Goal: Communication & Community: Answer question/provide support

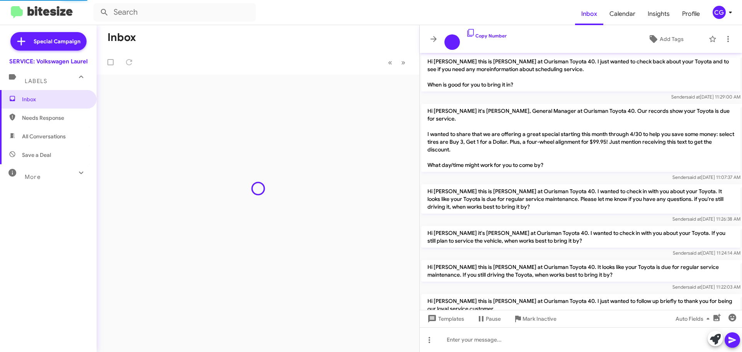
scroll to position [476, 0]
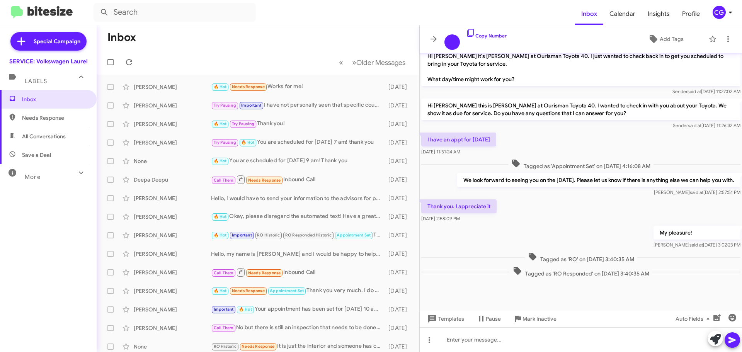
click at [717, 11] on div "CG" at bounding box center [719, 12] width 13 height 13
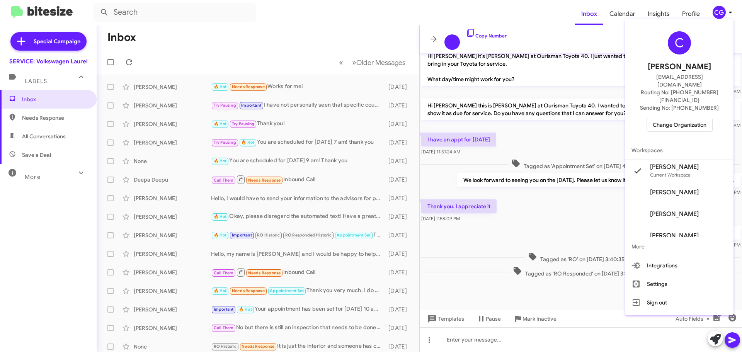
click at [696, 123] on div "C Carmen Gast cgast@ourismancars.com Routing No: +1 (301) 498-7400 Sending No: …" at bounding box center [679, 81] width 108 height 119
drag, startPoint x: 672, startPoint y: 117, endPoint x: 673, endPoint y: 110, distance: 6.7
click at [672, 114] on div "C Carmen Gast cgast@ourismancars.com Routing No: +1 (301) 498-7400 Sending No: …" at bounding box center [679, 81] width 108 height 119
click at [674, 118] on span "Change Organization" at bounding box center [680, 124] width 54 height 13
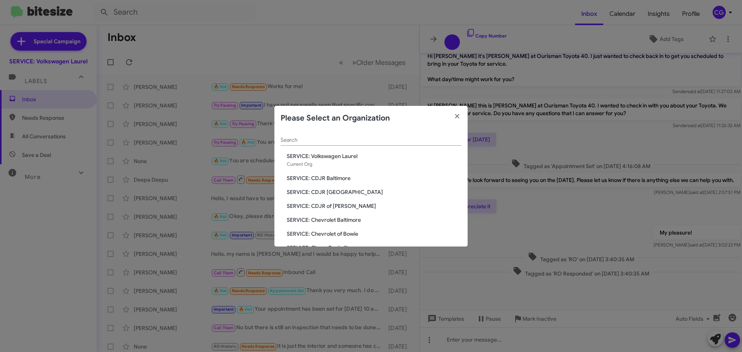
click at [339, 175] on span "SERVICE: CDJR Baltimore" at bounding box center [374, 178] width 175 height 8
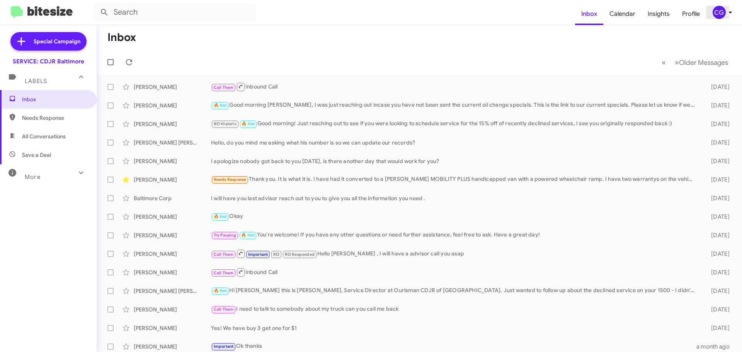
click at [724, 14] on div "CG" at bounding box center [719, 12] width 13 height 13
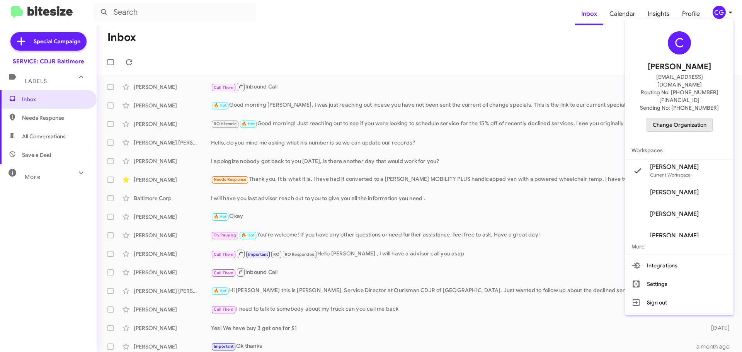
click at [695, 118] on span "Change Organization" at bounding box center [680, 124] width 54 height 13
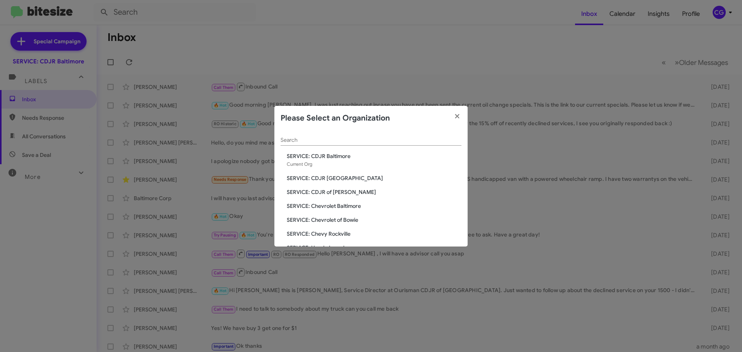
click at [321, 181] on span "SERVICE: CDJR [GEOGRAPHIC_DATA]" at bounding box center [374, 178] width 175 height 8
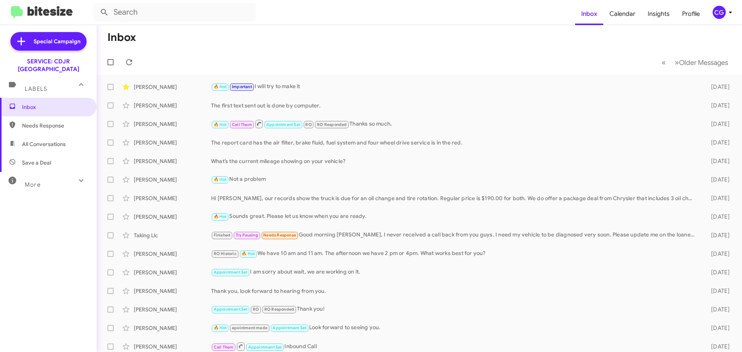
click at [724, 11] on div "CG" at bounding box center [719, 12] width 13 height 13
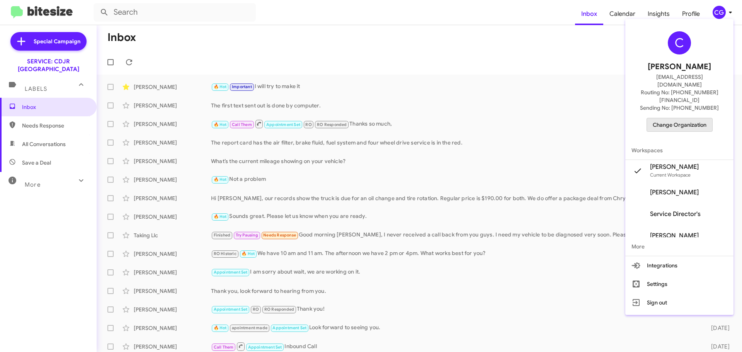
click at [692, 118] on span "Change Organization" at bounding box center [680, 124] width 54 height 13
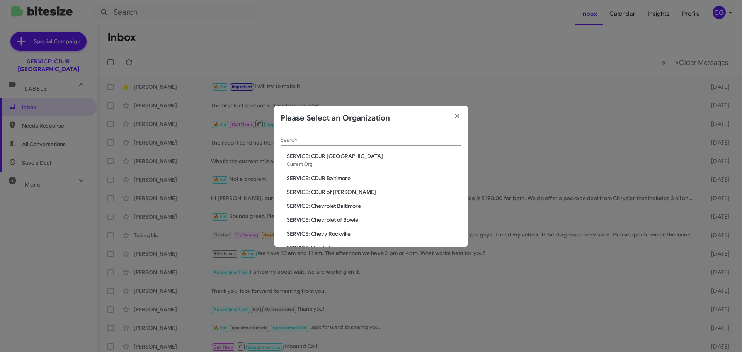
click at [340, 192] on span "SERVICE: CDJR of [PERSON_NAME]" at bounding box center [374, 192] width 175 height 8
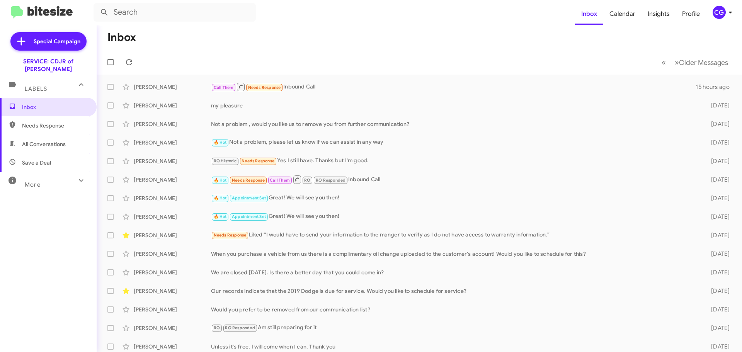
click at [719, 10] on div "CG" at bounding box center [719, 12] width 13 height 13
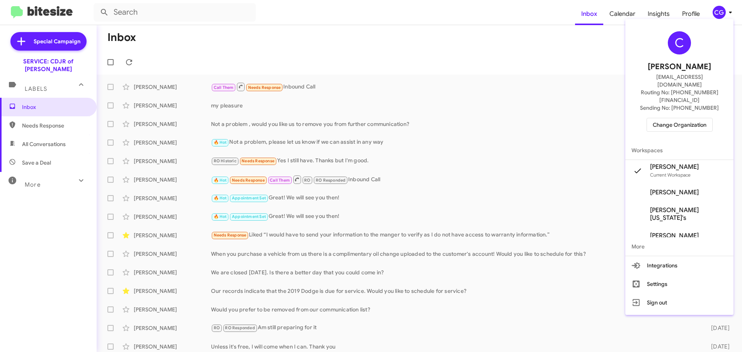
click at [706, 118] on span "Change Organization" at bounding box center [680, 124] width 54 height 13
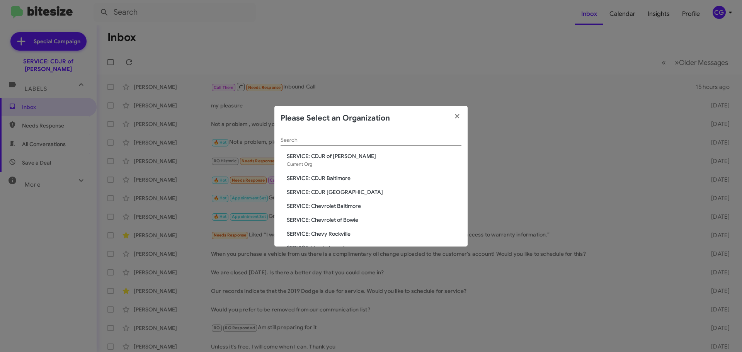
click at [308, 206] on span "SERVICE: Chevrolet Baltimore" at bounding box center [374, 206] width 175 height 8
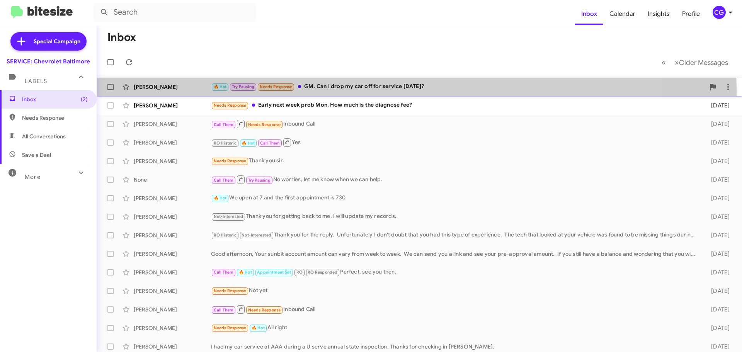
click at [404, 90] on div "🔥 Hot Try Pausing Needs Response GM. Can I drop my car off for service on Frida…" at bounding box center [458, 86] width 494 height 9
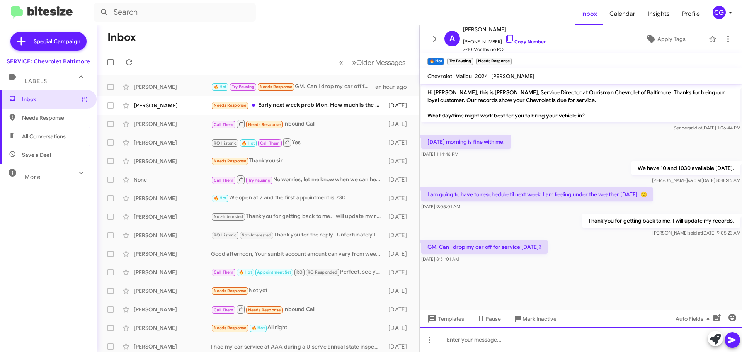
click at [559, 344] on div at bounding box center [581, 339] width 322 height 25
click at [578, 342] on div "Hello, what service will we be performing?" at bounding box center [581, 339] width 322 height 25
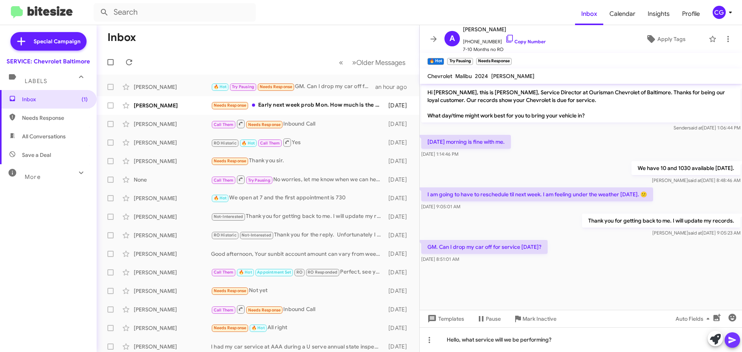
click at [729, 344] on icon at bounding box center [732, 339] width 9 height 9
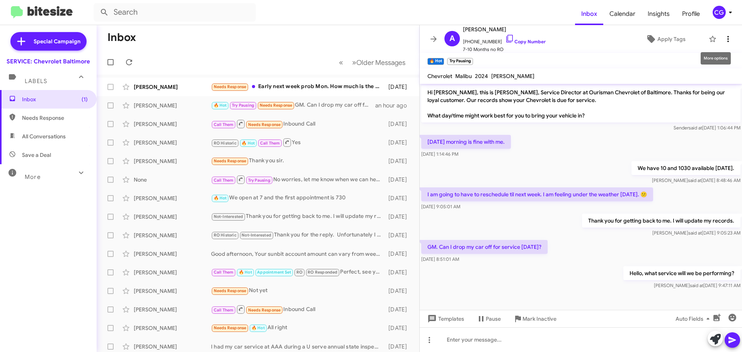
click at [724, 43] on icon at bounding box center [727, 38] width 9 height 9
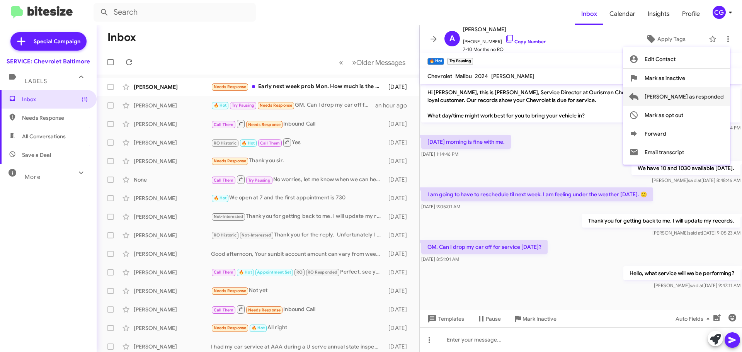
click at [716, 101] on span "Mark as responded" at bounding box center [683, 96] width 79 height 19
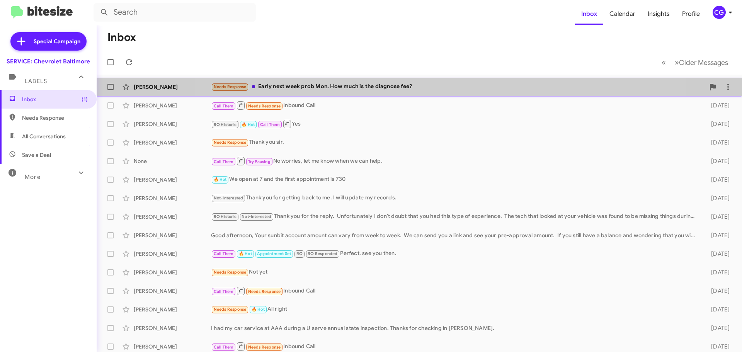
click at [439, 86] on div "Needs Response Early next week prob Mon. How much is the diagnose fee?" at bounding box center [458, 86] width 494 height 9
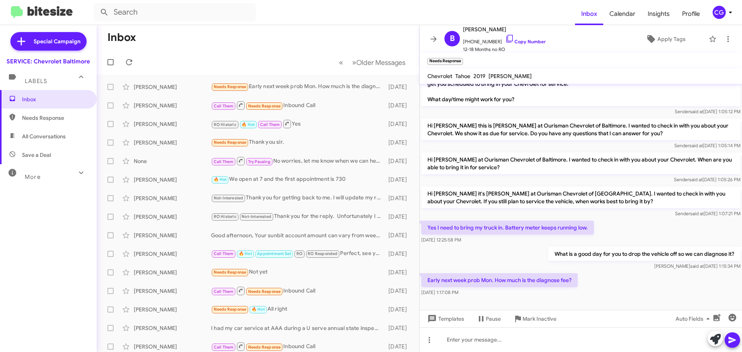
scroll to position [121, 0]
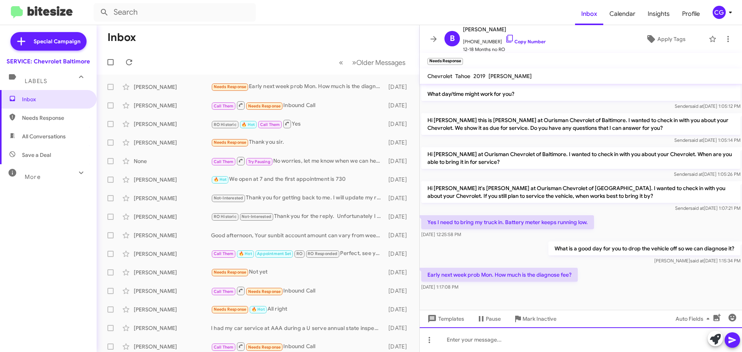
click at [536, 348] on div at bounding box center [581, 339] width 322 height 25
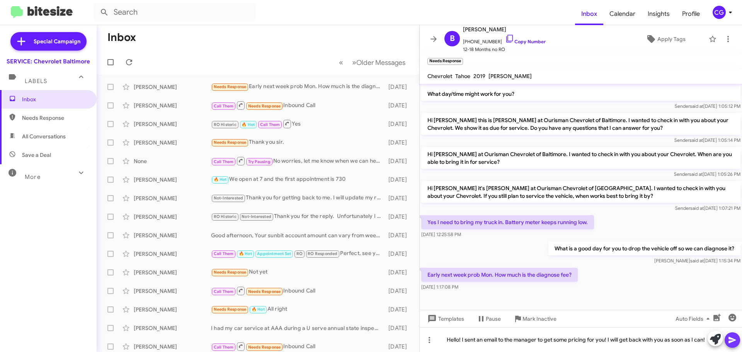
click at [735, 340] on icon at bounding box center [731, 340] width 7 height 7
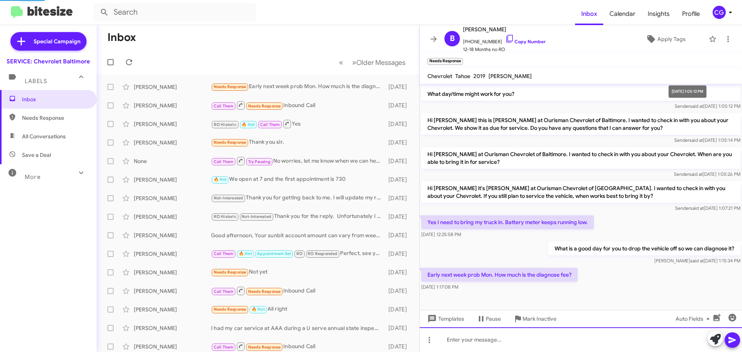
scroll to position [0, 0]
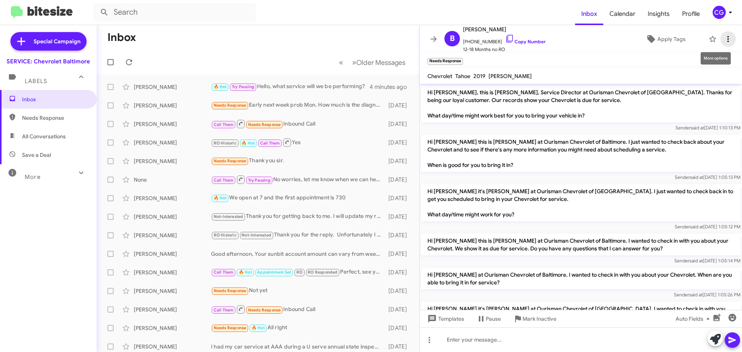
click at [727, 38] on span at bounding box center [727, 38] width 15 height 9
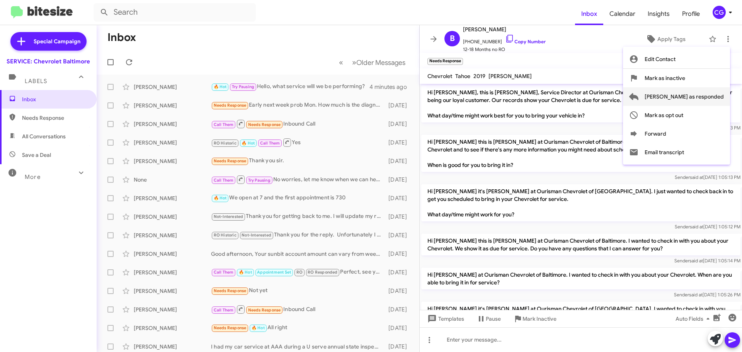
click at [716, 100] on span "Mark as responded" at bounding box center [683, 96] width 79 height 19
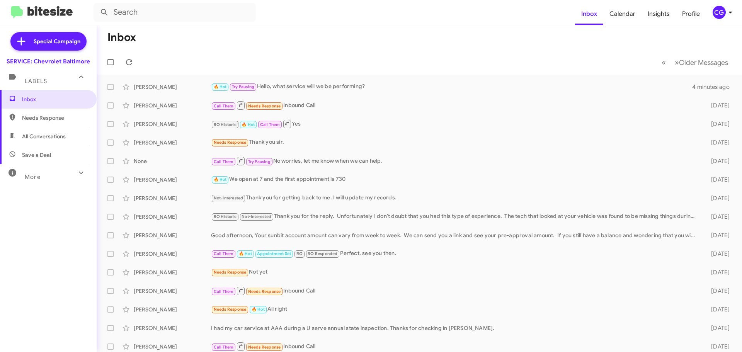
click at [721, 9] on div "CG" at bounding box center [719, 12] width 13 height 13
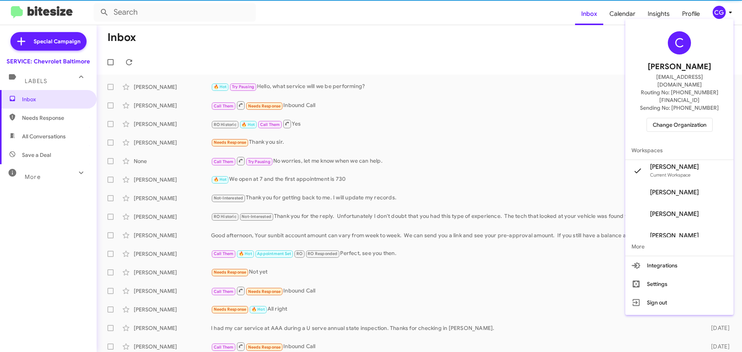
click at [676, 118] on span "Change Organization" at bounding box center [680, 124] width 54 height 13
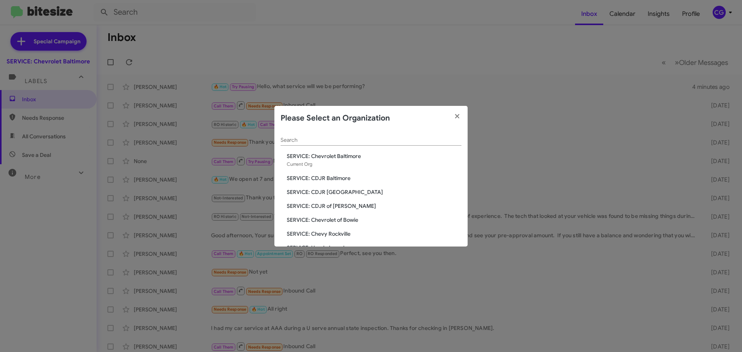
click at [330, 220] on span "SERVICE: Chevrolet of Bowie" at bounding box center [374, 220] width 175 height 8
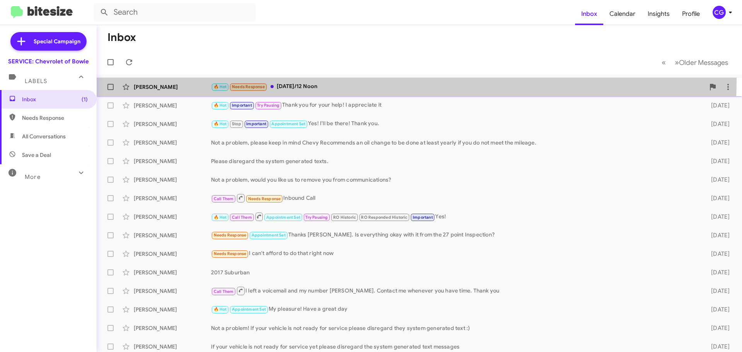
click at [291, 81] on div "Bradley Jones 🔥 Hot Needs Response Saturday/12 Noon 2 days ago" at bounding box center [419, 86] width 633 height 15
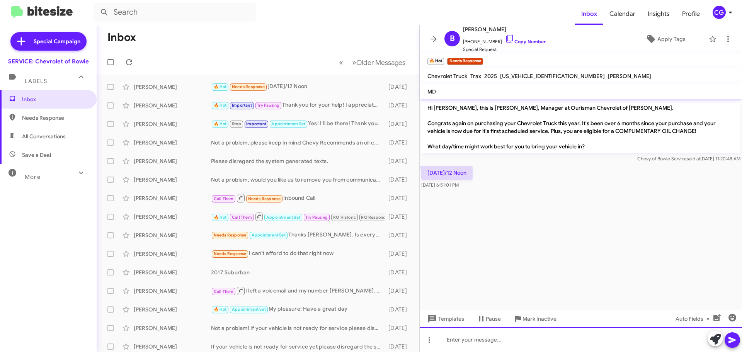
click at [494, 344] on div at bounding box center [581, 339] width 322 height 25
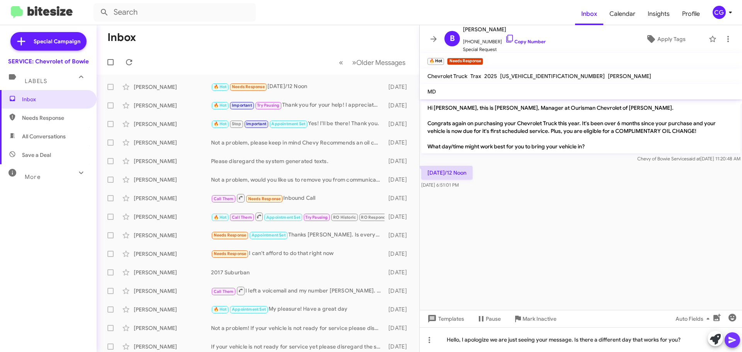
click at [729, 340] on icon at bounding box center [732, 339] width 9 height 9
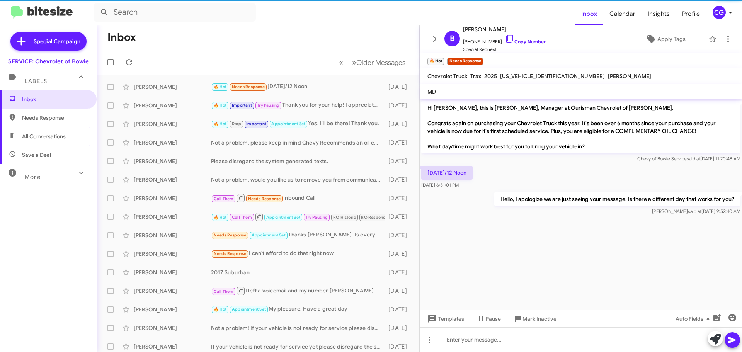
click at [729, 16] on icon at bounding box center [730, 12] width 9 height 9
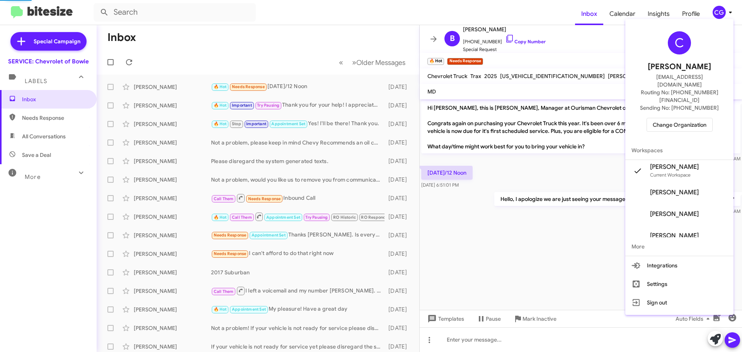
click at [692, 5] on div at bounding box center [371, 176] width 742 height 352
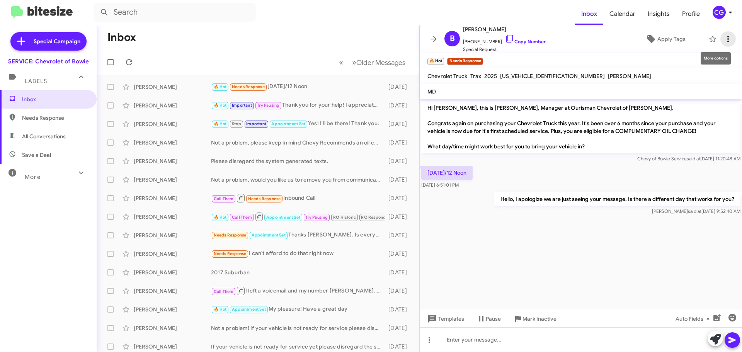
click at [723, 40] on icon at bounding box center [727, 38] width 9 height 9
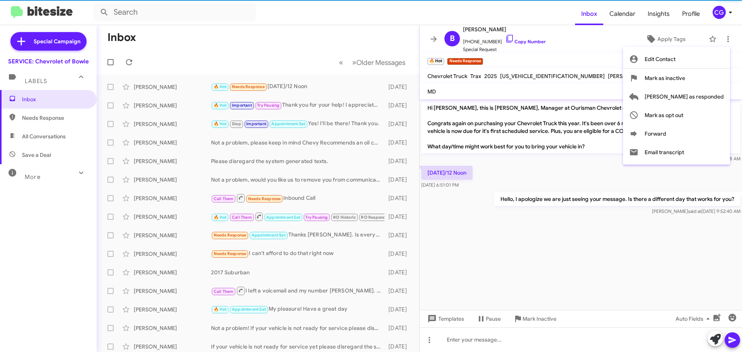
drag, startPoint x: 719, startPoint y: 92, endPoint x: 719, endPoint y: 77, distance: 15.5
click at [718, 92] on span "Mark as responded" at bounding box center [683, 96] width 79 height 19
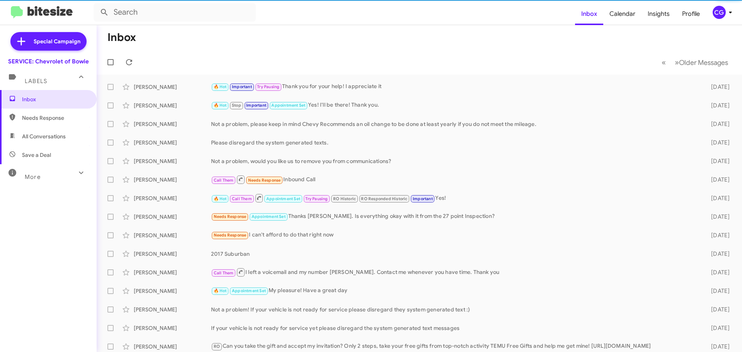
click at [727, 13] on icon at bounding box center [730, 12] width 9 height 9
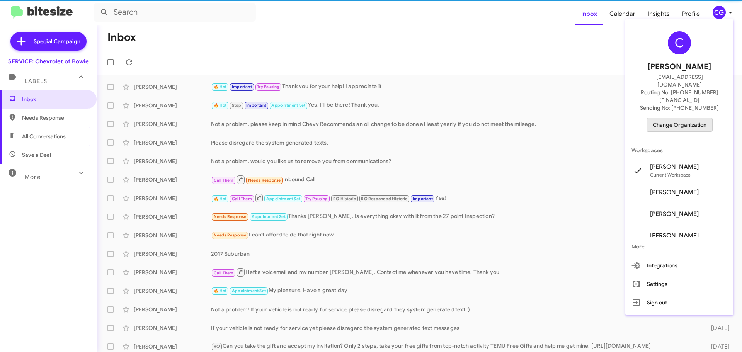
click at [700, 118] on span "Change Organization" at bounding box center [680, 124] width 54 height 13
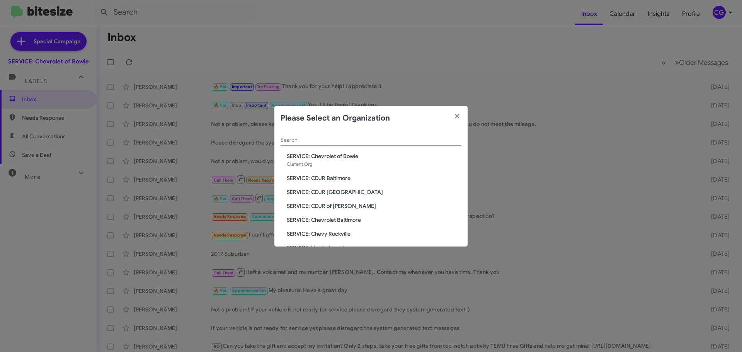
click at [332, 233] on span "SERVICE: Chevy Rockville" at bounding box center [374, 234] width 175 height 8
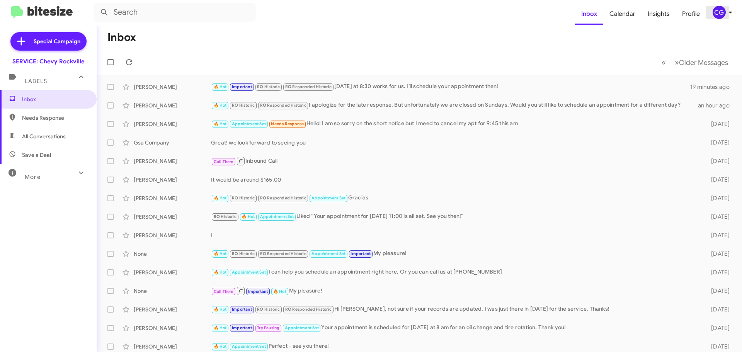
click at [726, 16] on icon at bounding box center [730, 12] width 9 height 9
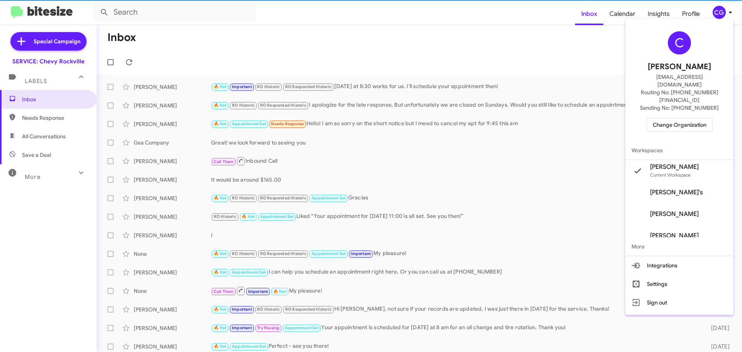
click at [679, 118] on span "Change Organization" at bounding box center [680, 124] width 54 height 13
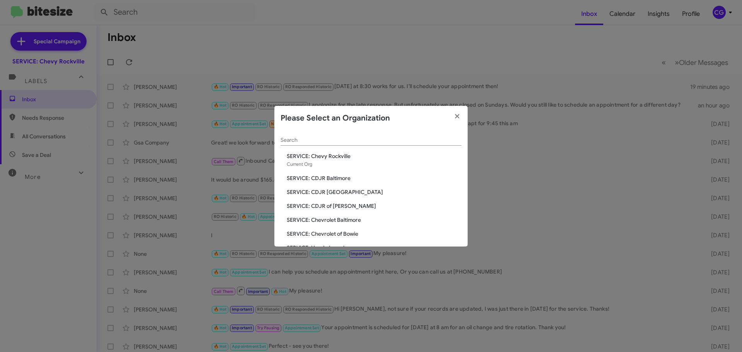
scroll to position [39, 0]
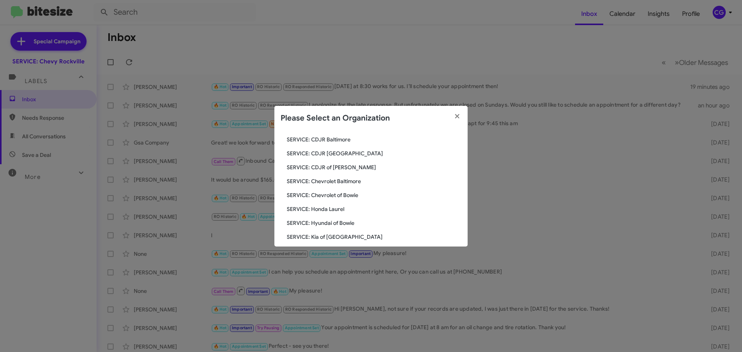
click at [330, 213] on div "Search SERVICE: Chevy Rockville Current Org SERVICE: CDJR Baltimore SERVICE: CD…" at bounding box center [370, 189] width 193 height 116
click at [330, 208] on span "SERVICE: Honda Laurel" at bounding box center [374, 209] width 175 height 8
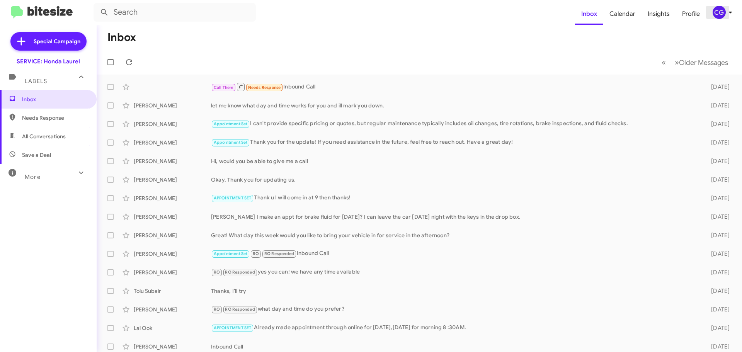
click at [720, 18] on div "CG" at bounding box center [719, 12] width 13 height 13
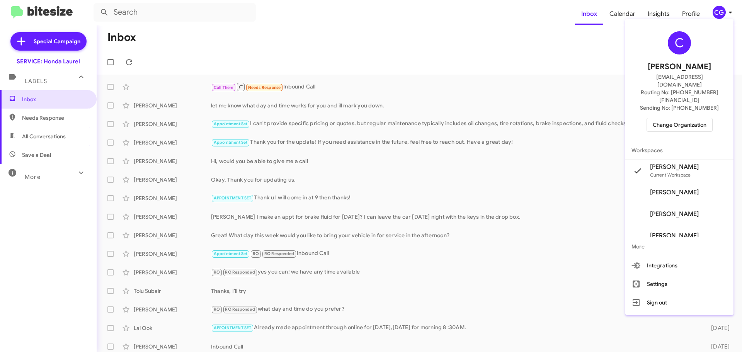
click at [700, 118] on span "Change Organization" at bounding box center [680, 124] width 54 height 13
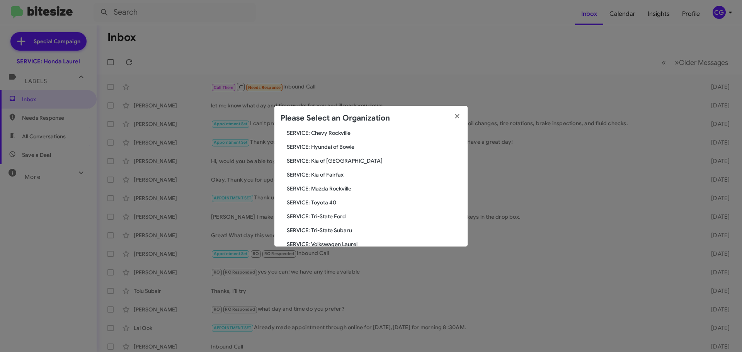
scroll to position [116, 0]
click at [337, 145] on span "SERVICE: Hyundai of Bowie" at bounding box center [374, 146] width 175 height 8
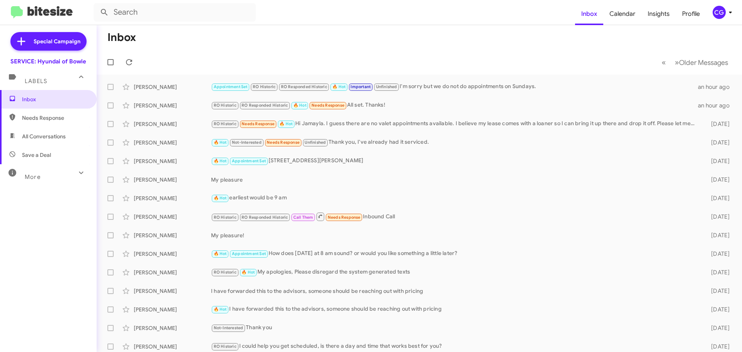
click at [716, 6] on mat-toolbar "Inbox Calendar Insights Profile CG" at bounding box center [371, 12] width 742 height 25
click at [720, 17] on div "CG" at bounding box center [719, 12] width 13 height 13
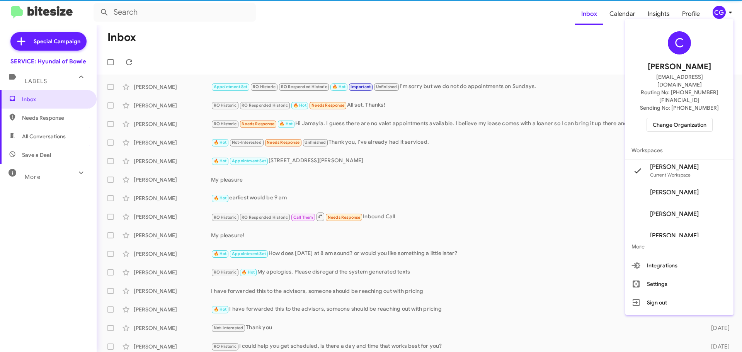
click at [701, 118] on span "Change Organization" at bounding box center [680, 124] width 54 height 13
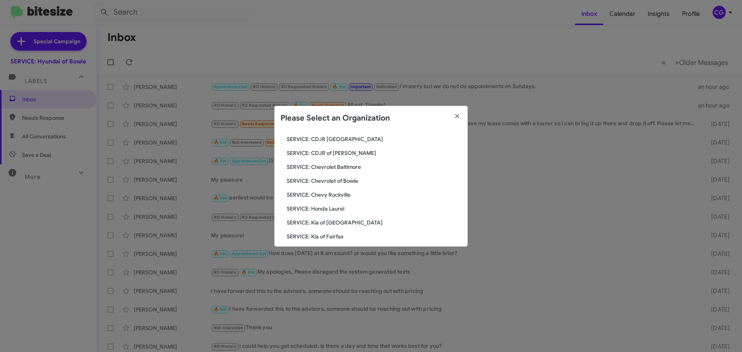
scroll to position [77, 0]
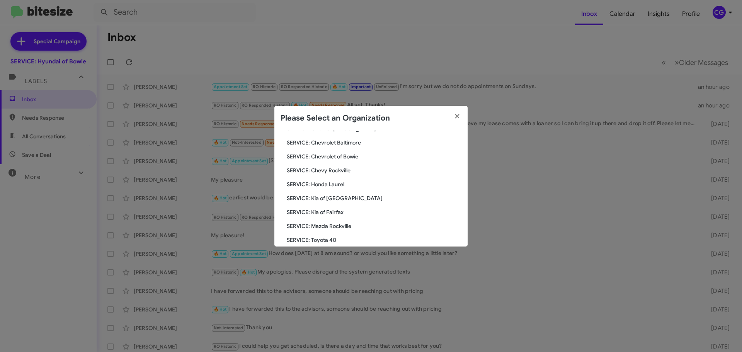
click at [335, 200] on span "SERVICE: Kia of [GEOGRAPHIC_DATA]" at bounding box center [374, 198] width 175 height 8
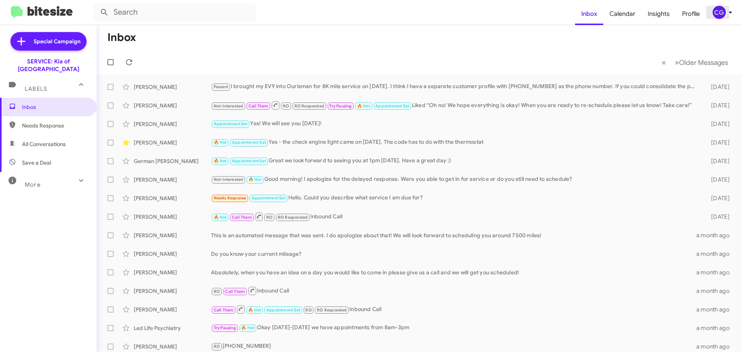
click at [720, 12] on div "CG" at bounding box center [719, 12] width 13 height 13
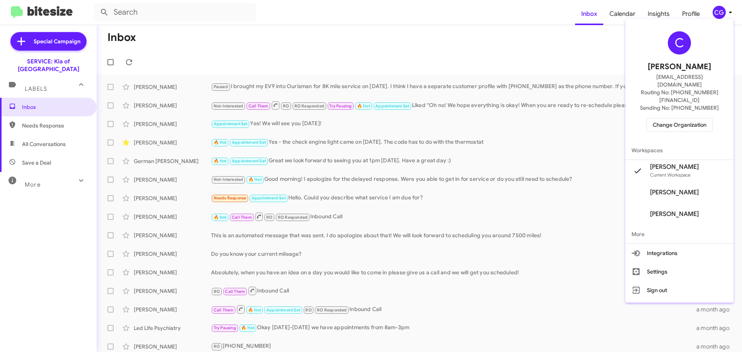
click at [687, 118] on span "Change Organization" at bounding box center [680, 124] width 54 height 13
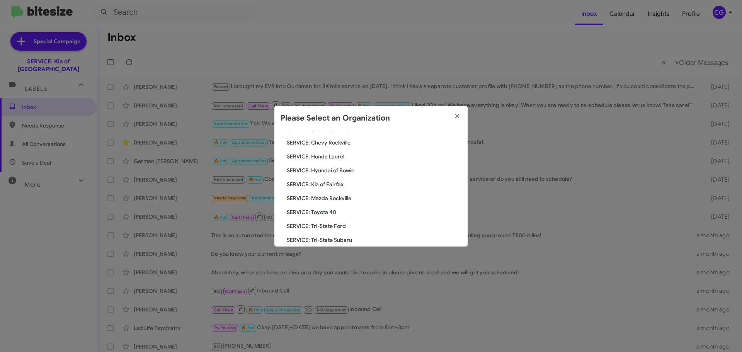
scroll to position [116, 0]
click at [324, 170] on span "SERVICE: Kia of Fairfax" at bounding box center [374, 174] width 175 height 8
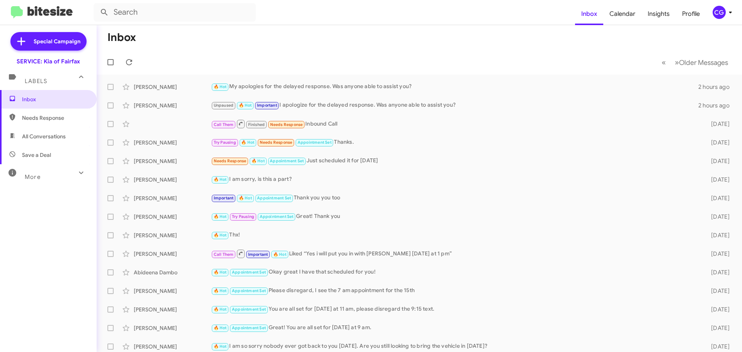
click at [713, 14] on div "CG" at bounding box center [719, 12] width 13 height 13
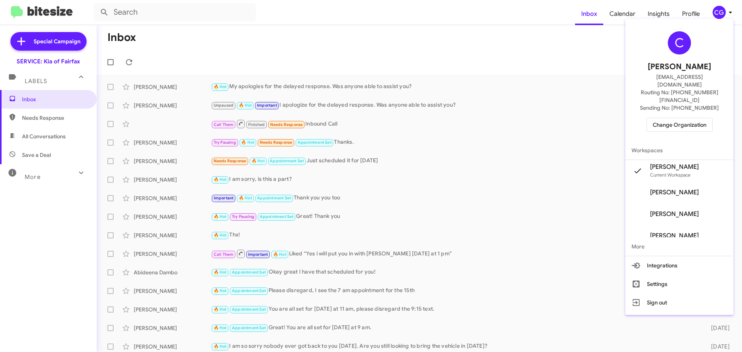
click at [680, 118] on span "Change Organization" at bounding box center [680, 124] width 54 height 13
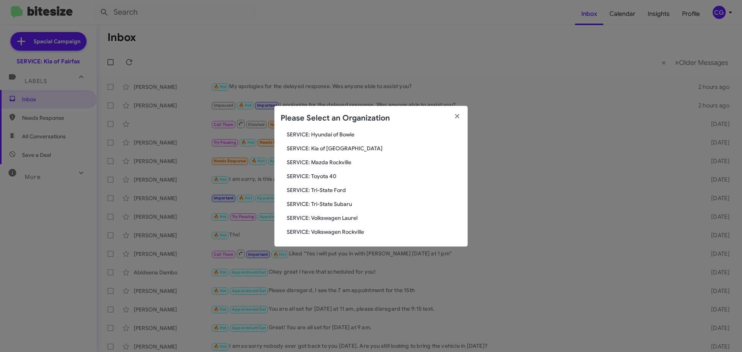
scroll to position [143, 0]
click at [329, 160] on span "SERVICE: Mazda Rockville" at bounding box center [374, 161] width 175 height 8
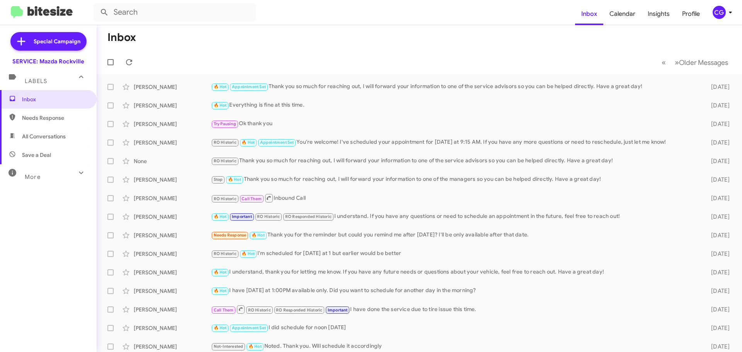
click at [719, 12] on div "CG" at bounding box center [719, 12] width 13 height 13
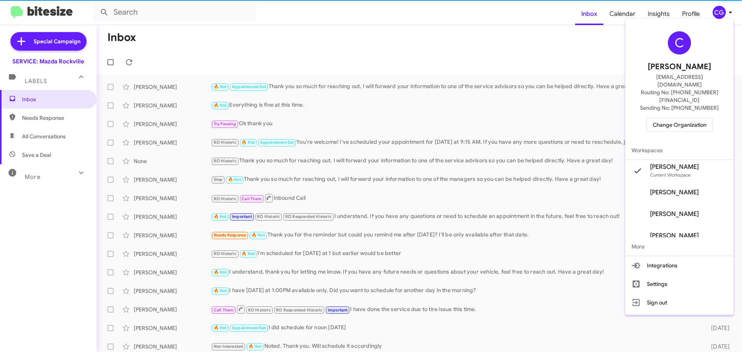
click at [700, 118] on span "Change Organization" at bounding box center [680, 124] width 54 height 13
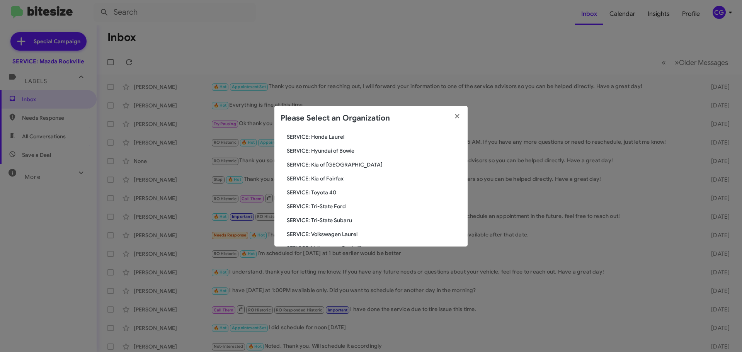
scroll to position [143, 0]
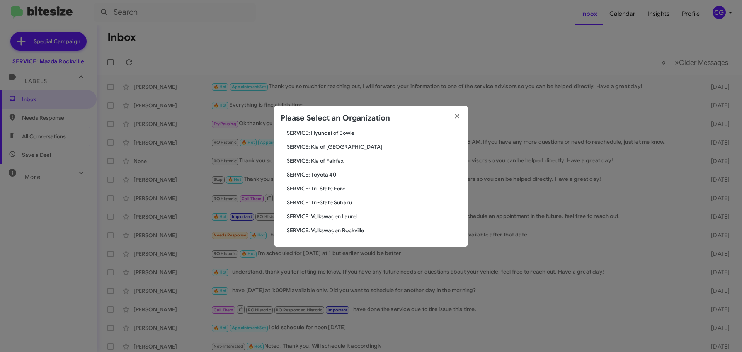
click at [329, 175] on span "SERVICE: Toyota 40" at bounding box center [374, 175] width 175 height 8
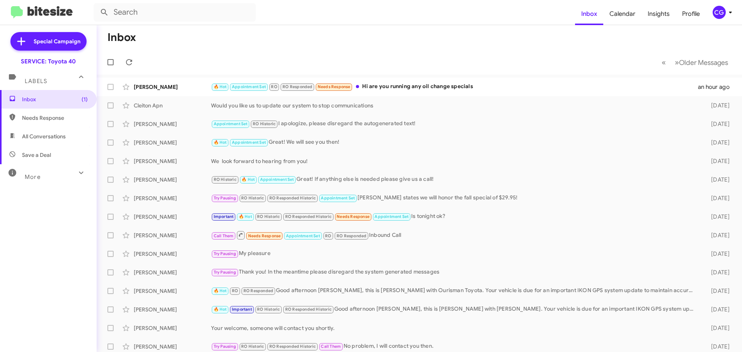
click at [726, 14] on icon at bounding box center [730, 12] width 9 height 9
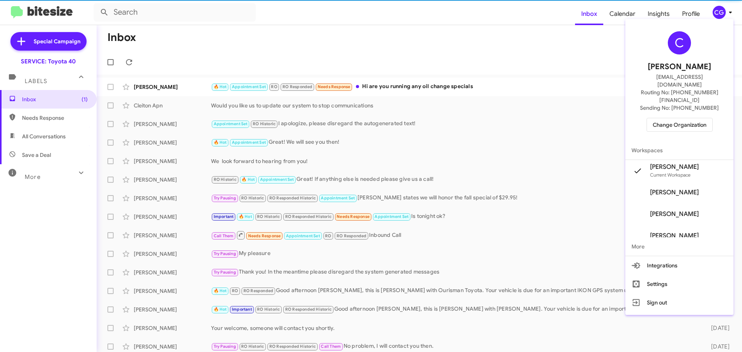
click at [695, 118] on span "Change Organization" at bounding box center [680, 124] width 54 height 13
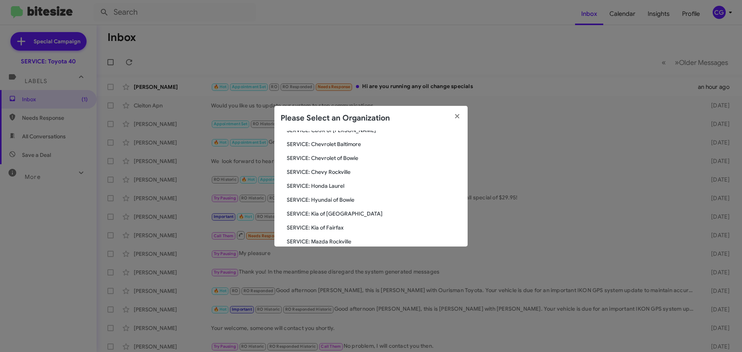
scroll to position [143, 0]
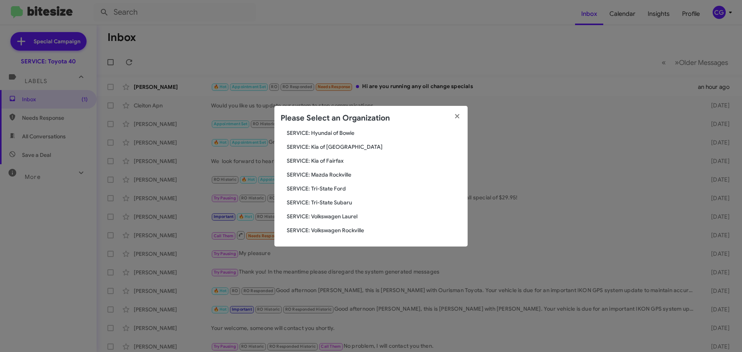
click at [343, 189] on span "SERVICE: Tri-State Ford" at bounding box center [374, 189] width 175 height 8
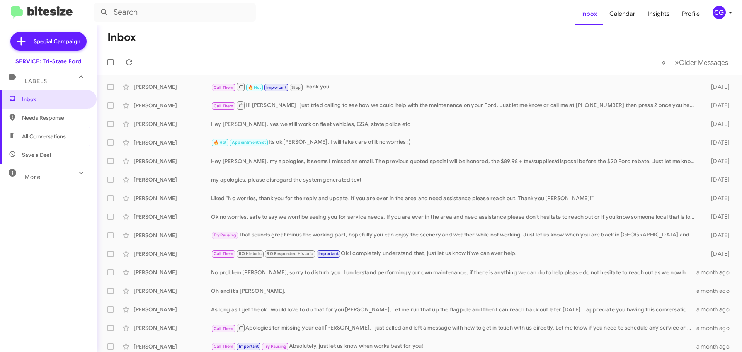
click at [718, 22] on mat-toolbar "Inbox Calendar Insights Profile CG" at bounding box center [371, 12] width 742 height 25
click at [721, 15] on div "CG" at bounding box center [719, 12] width 13 height 13
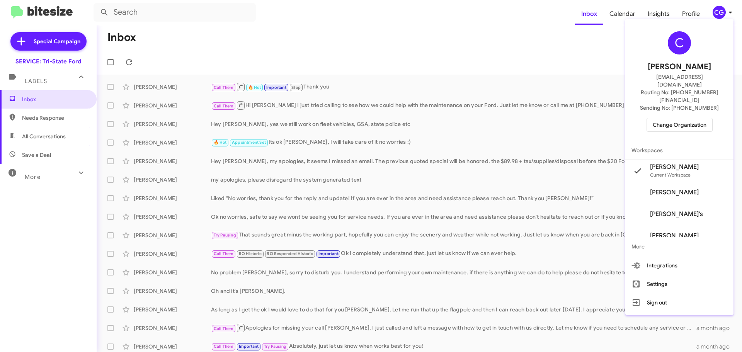
click at [687, 117] on div "C [PERSON_NAME] [EMAIL_ADDRESS][DOMAIN_NAME] Routing No: [PHONE_NUMBER][FINANCI…" at bounding box center [679, 81] width 108 height 119
click at [687, 118] on span "Change Organization" at bounding box center [680, 124] width 54 height 13
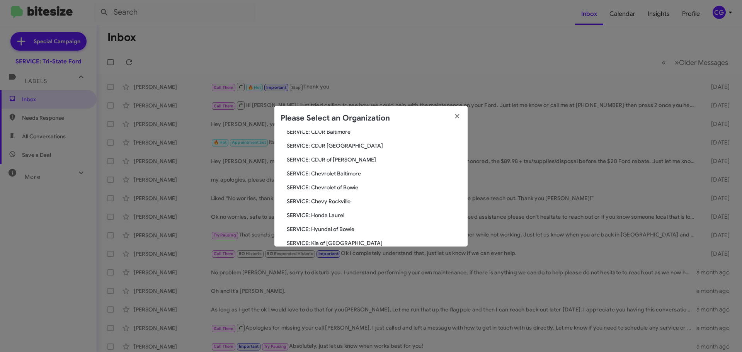
scroll to position [143, 0]
click at [342, 206] on span "SERVICE: Tri-State Subaru" at bounding box center [374, 203] width 175 height 8
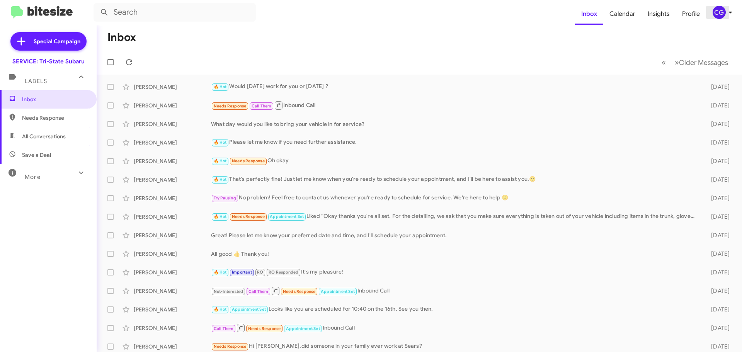
click at [727, 8] on icon at bounding box center [730, 12] width 9 height 9
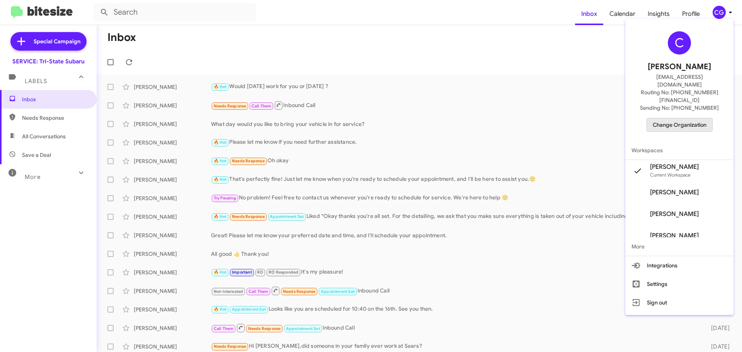
click at [698, 118] on span "Change Organization" at bounding box center [680, 124] width 54 height 13
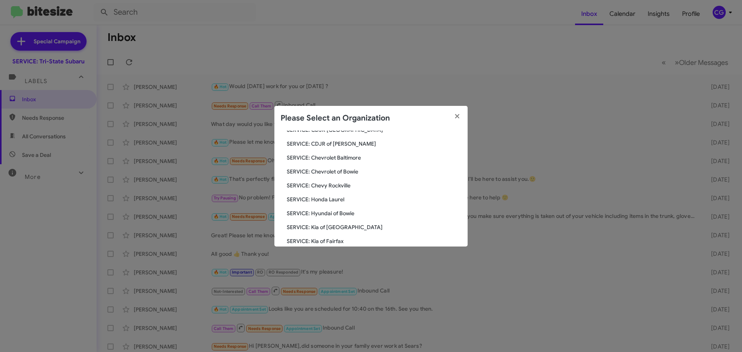
scroll to position [143, 0]
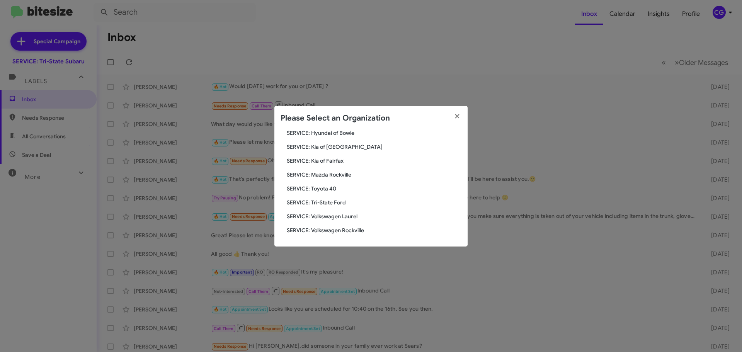
click at [335, 215] on span "SERVICE: Volkswagen Laurel" at bounding box center [374, 217] width 175 height 8
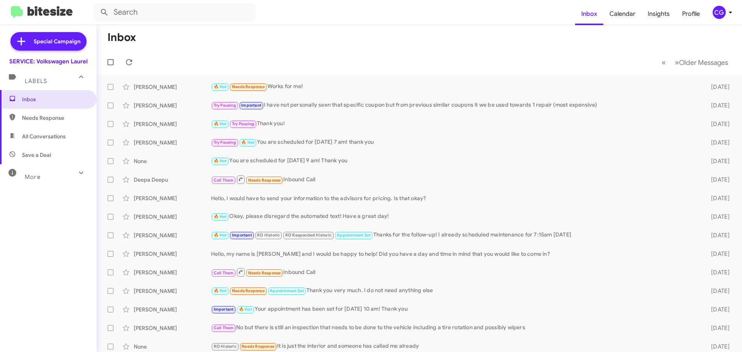
click at [731, 17] on span "CG" at bounding box center [723, 12] width 23 height 13
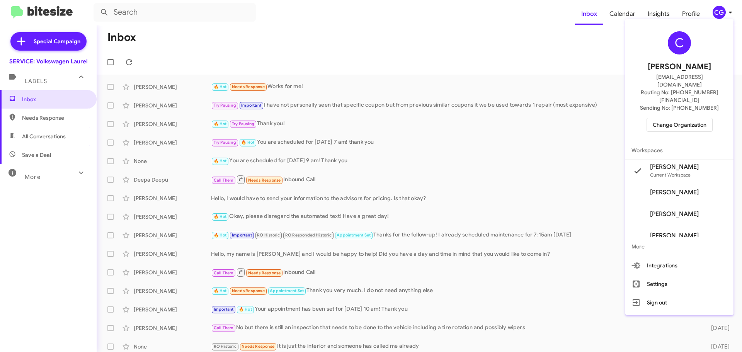
click at [706, 118] on span "Change Organization" at bounding box center [680, 124] width 54 height 13
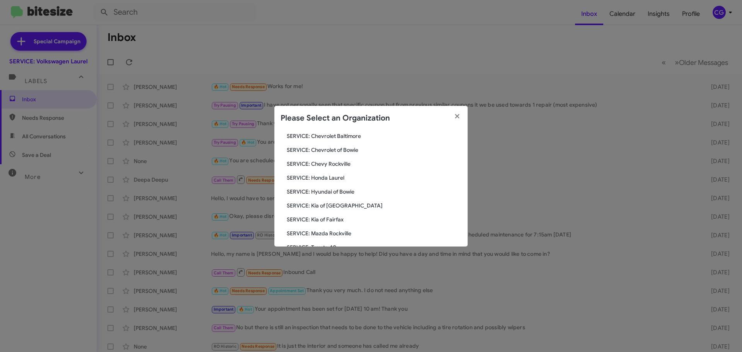
scroll to position [143, 0]
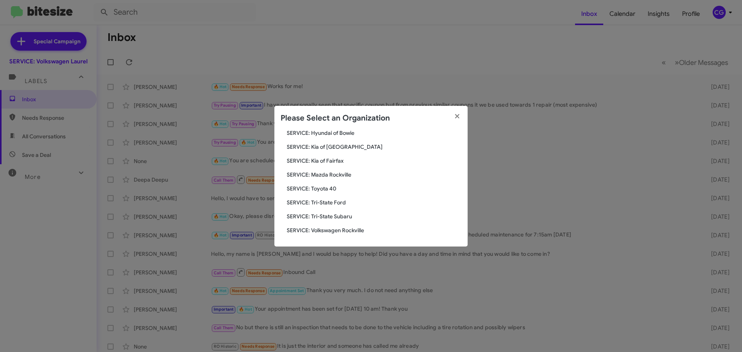
click at [366, 226] on div "Search SERVICE: Volkswagen Laurel Current Org SERVICE: CDJR Baltimore SERVICE: …" at bounding box center [370, 189] width 193 height 116
click at [358, 230] on span "SERVICE: Volkswagen Rockville" at bounding box center [374, 230] width 175 height 8
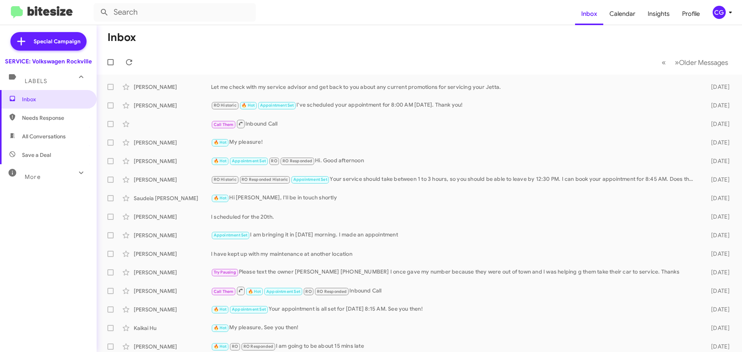
click at [716, 15] on div "CG" at bounding box center [719, 12] width 13 height 13
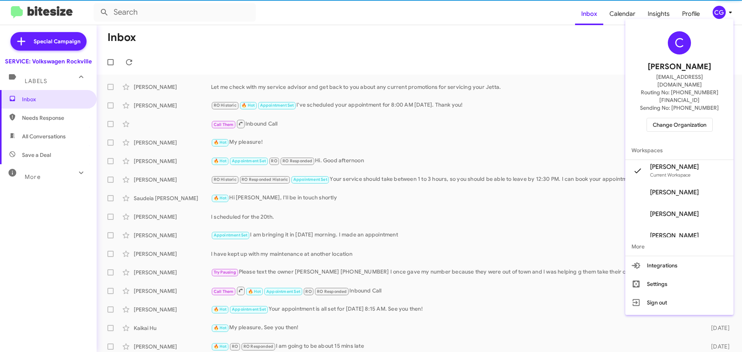
click at [670, 118] on span "Change Organization" at bounding box center [680, 124] width 54 height 13
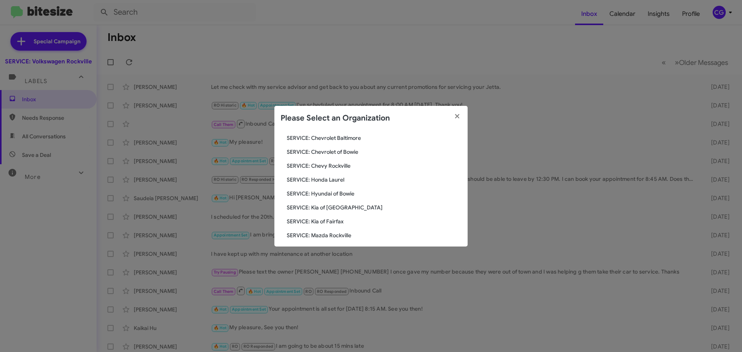
scroll to position [143, 0]
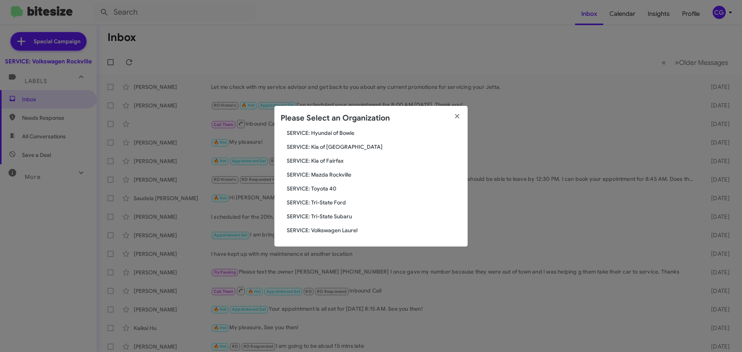
click at [332, 192] on span "SERVICE: Toyota 40" at bounding box center [374, 189] width 175 height 8
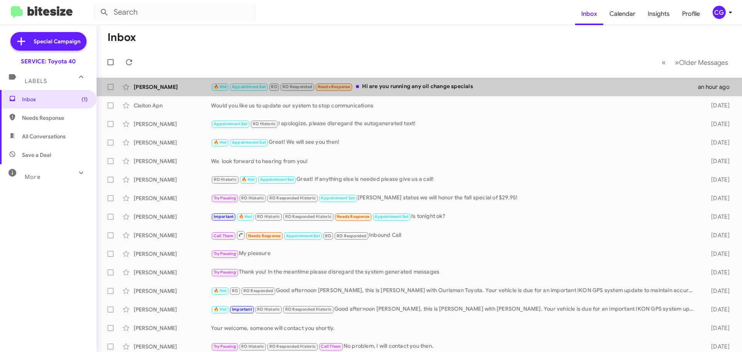
drag, startPoint x: 420, startPoint y: 81, endPoint x: 418, endPoint y: 85, distance: 4.8
click at [419, 81] on div "[PERSON_NAME] 🔥 Hot Appointment Set RO RO Responded Needs Response Hi are you r…" at bounding box center [419, 86] width 633 height 15
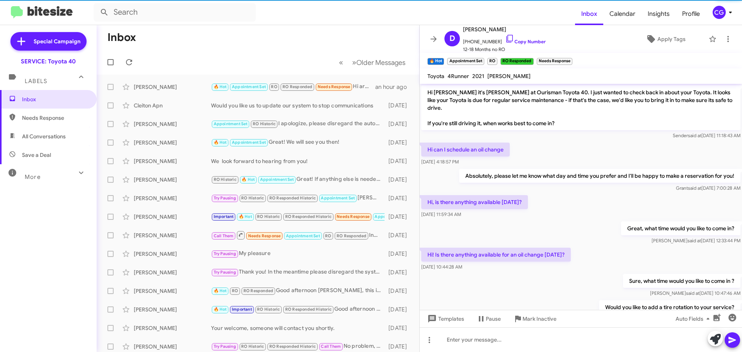
scroll to position [310, 0]
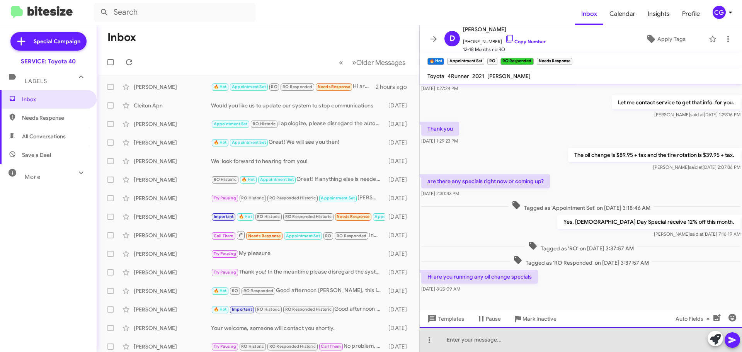
click at [653, 340] on div at bounding box center [581, 339] width 322 height 25
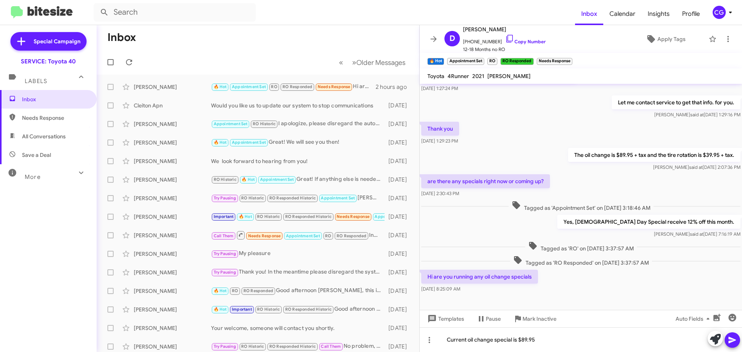
drag, startPoint x: 736, startPoint y: 342, endPoint x: 727, endPoint y: 347, distance: 10.5
click at [736, 342] on icon at bounding box center [732, 339] width 9 height 9
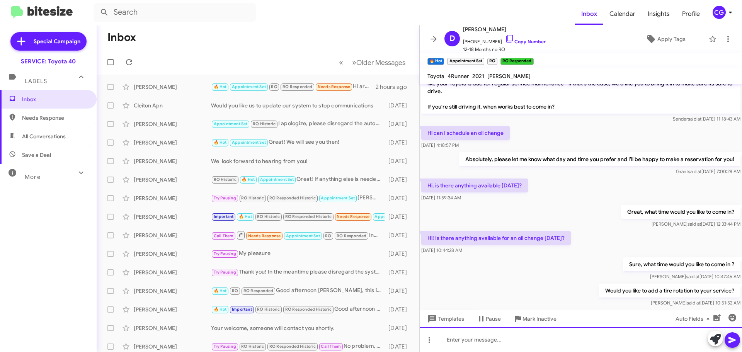
scroll to position [92, 0]
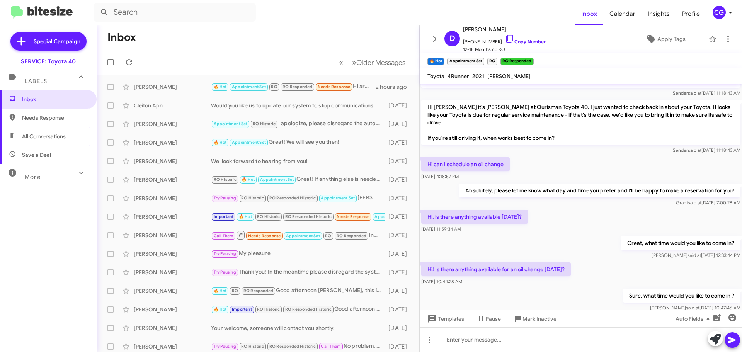
click at [714, 14] on div "CG" at bounding box center [719, 12] width 13 height 13
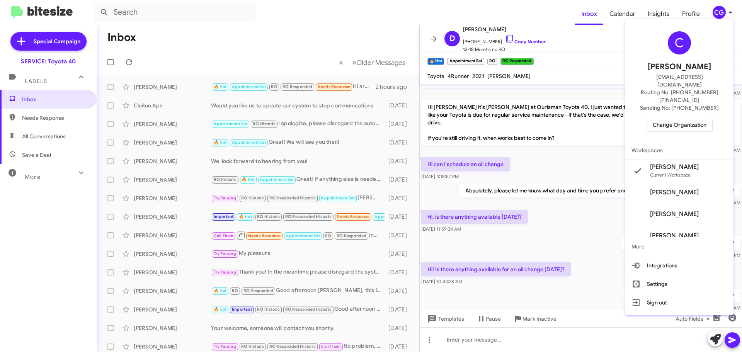
click at [670, 117] on div "C [PERSON_NAME] [EMAIL_ADDRESS][DOMAIN_NAME] Routing No: [PHONE_NUMBER][FINANCI…" at bounding box center [679, 81] width 108 height 119
click at [669, 118] on span "Change Organization" at bounding box center [680, 124] width 54 height 13
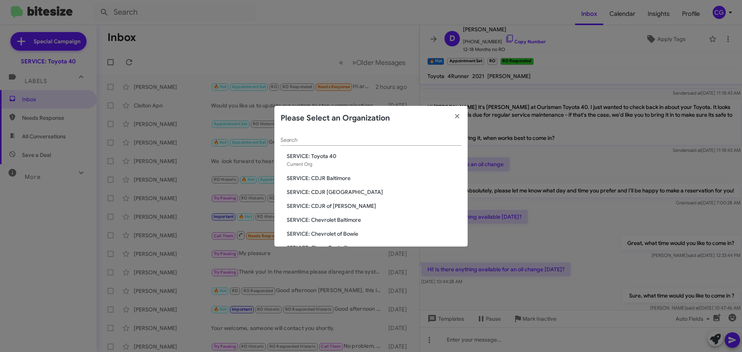
drag, startPoint x: 355, startPoint y: 218, endPoint x: 352, endPoint y: 221, distance: 4.4
click at [352, 221] on span "SERVICE: Chevrolet Baltimore" at bounding box center [374, 220] width 175 height 8
